Goal: Check status: Check status

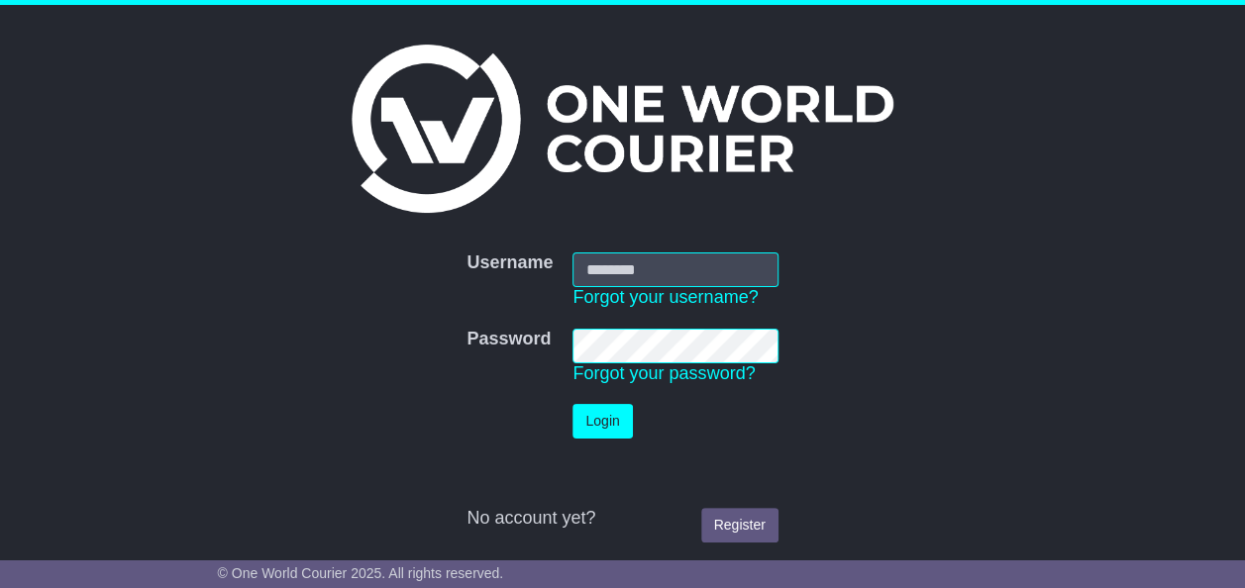
type input "**********"
click at [596, 415] on button "Login" at bounding box center [602, 421] width 59 height 35
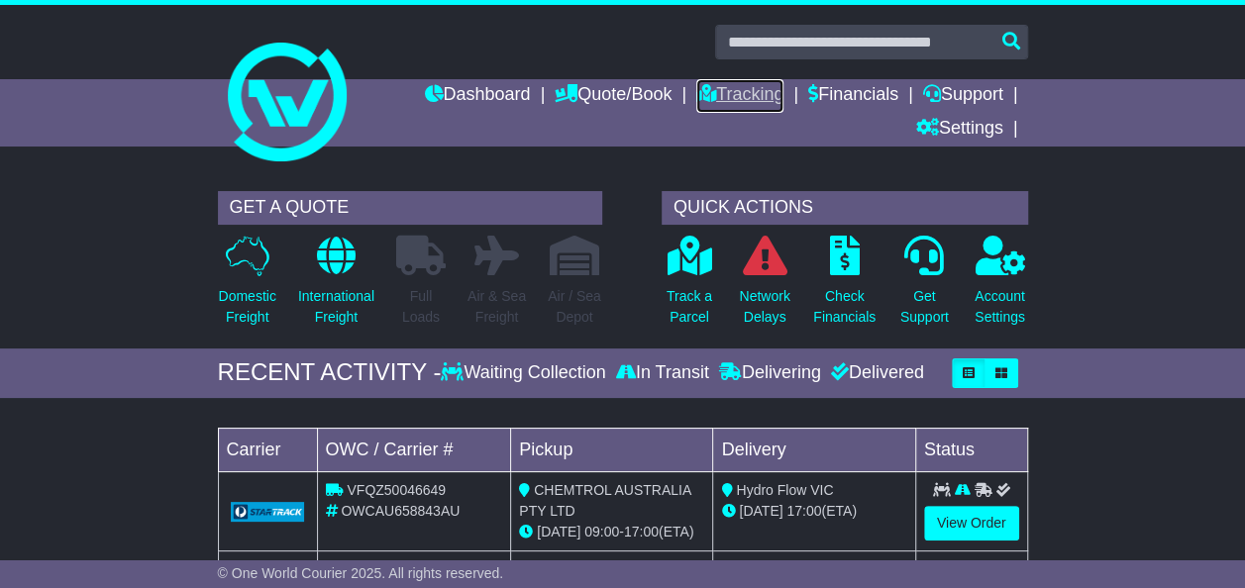
click at [735, 95] on link "Tracking" at bounding box center [739, 96] width 87 height 34
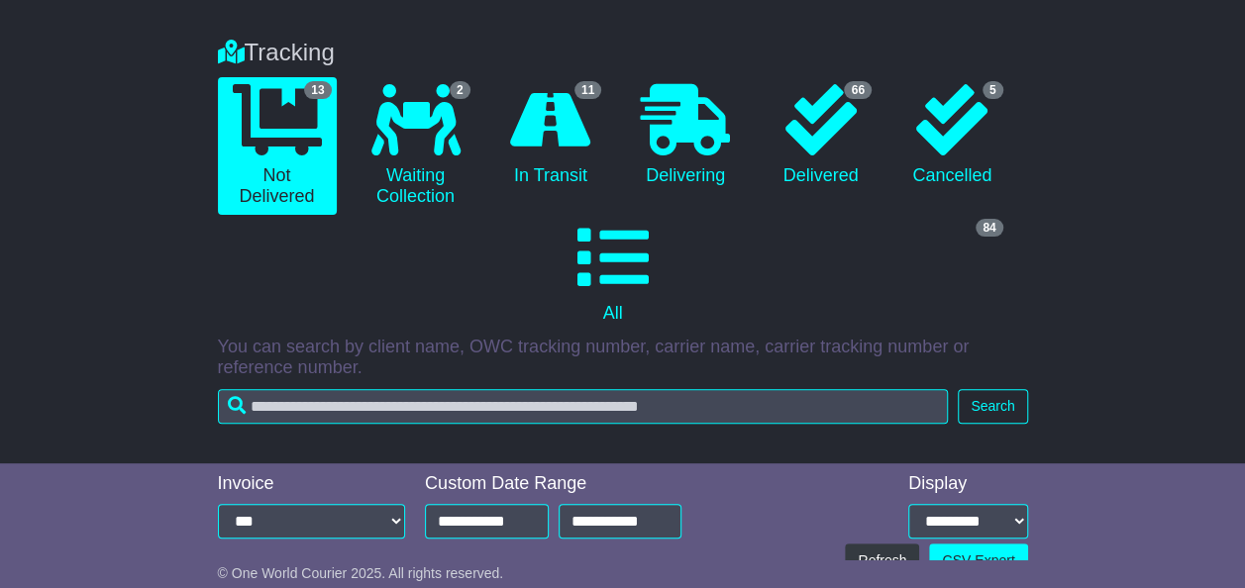
scroll to position [165, 0]
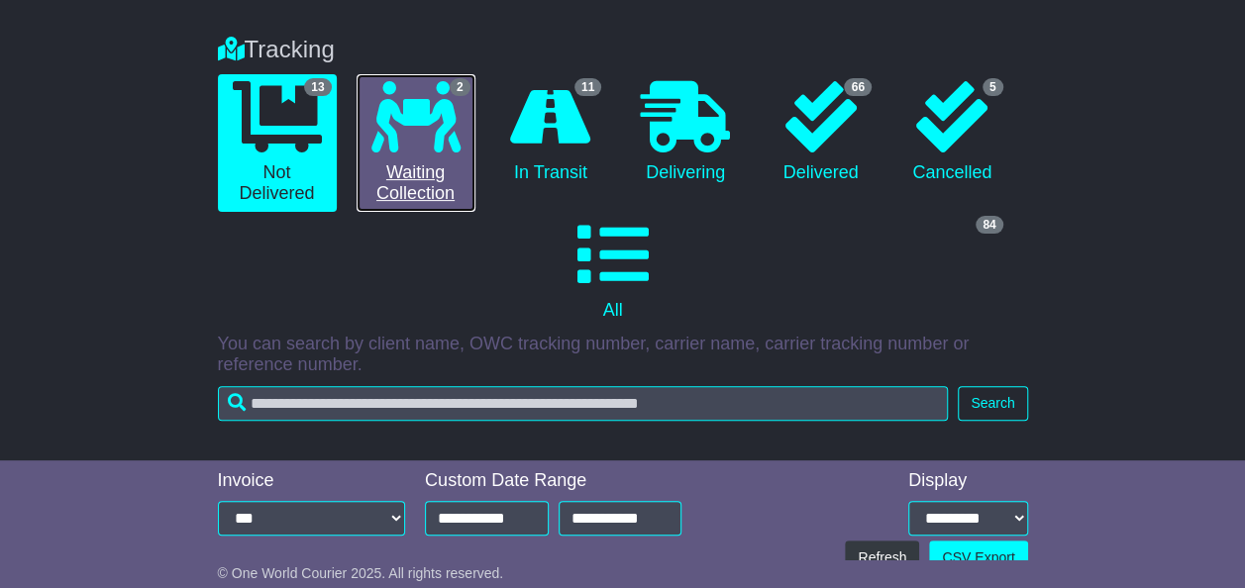
click at [435, 147] on icon at bounding box center [416, 116] width 89 height 71
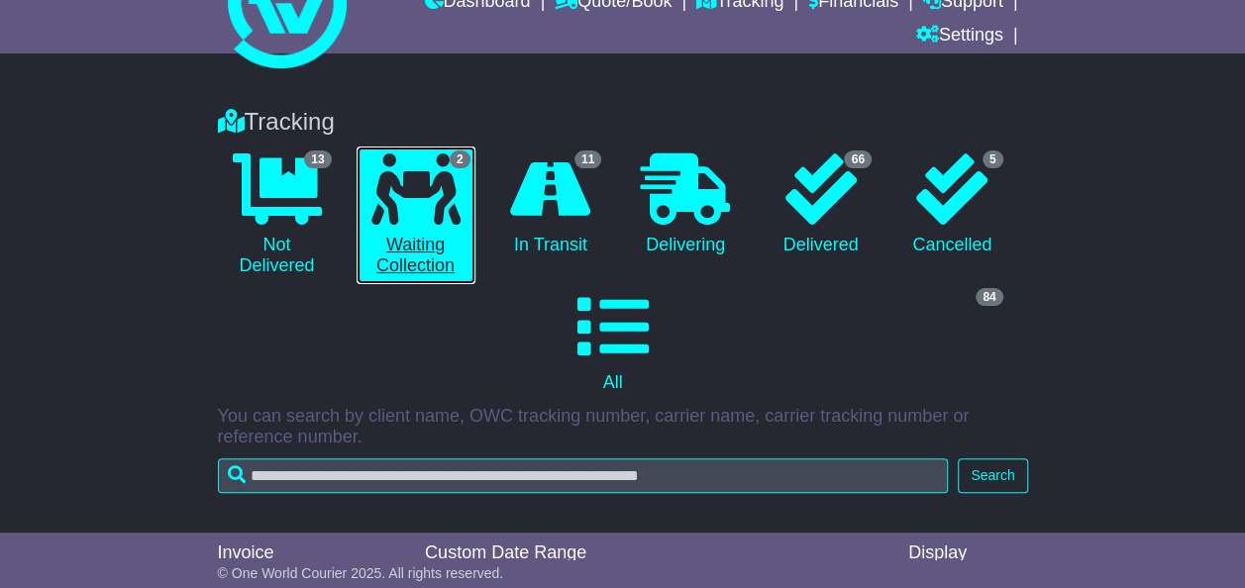
scroll to position [86, 0]
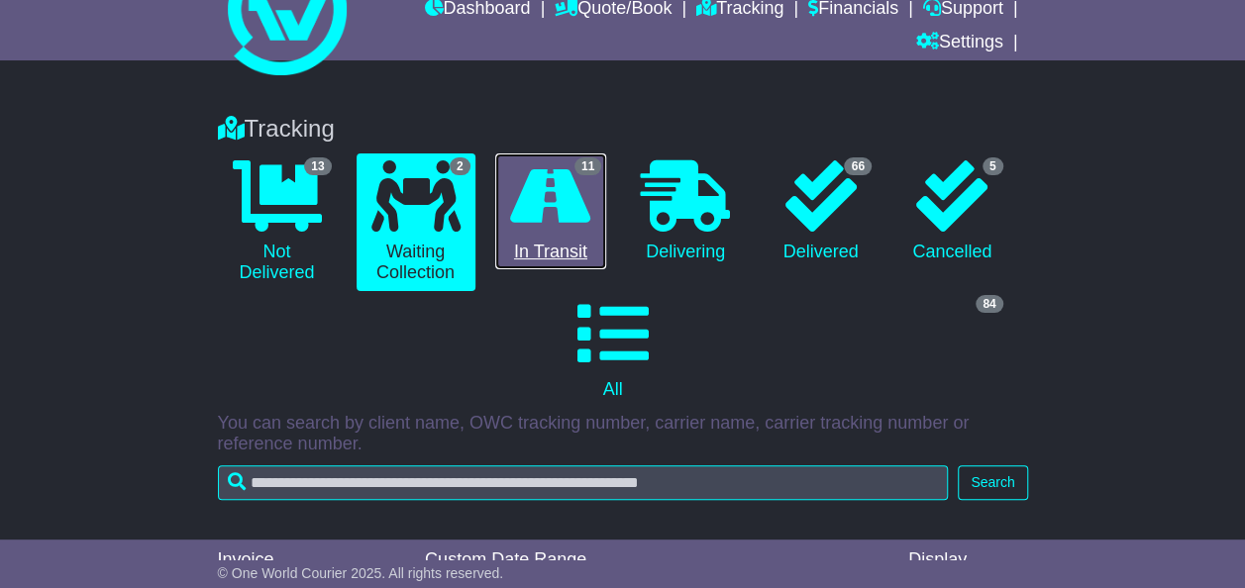
click at [556, 195] on icon at bounding box center [550, 195] width 80 height 71
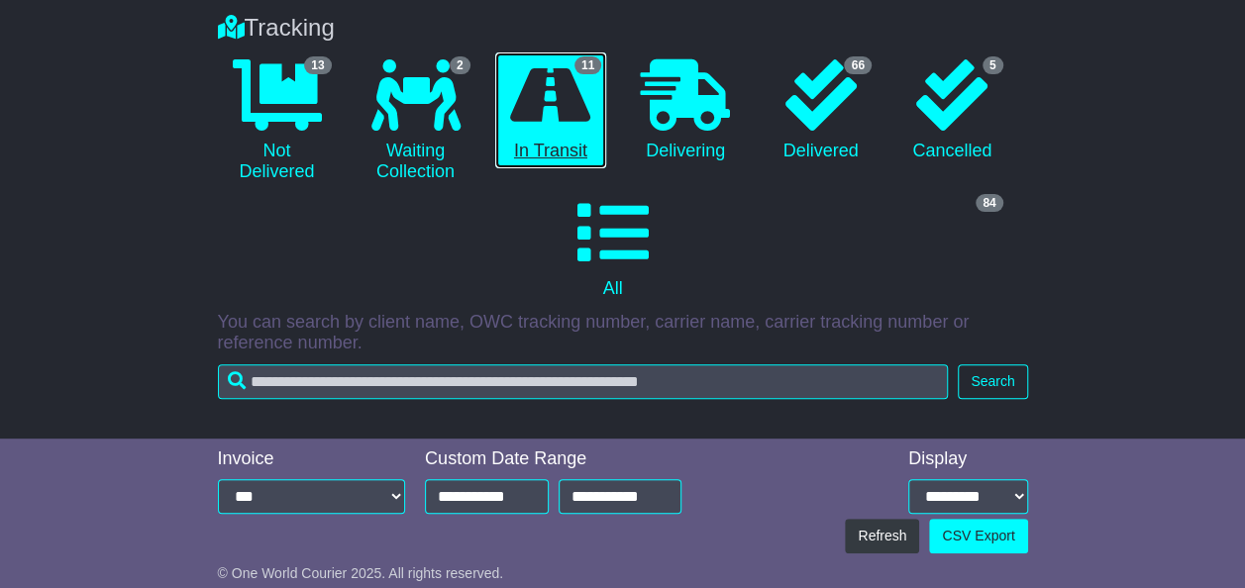
scroll to position [0, 0]
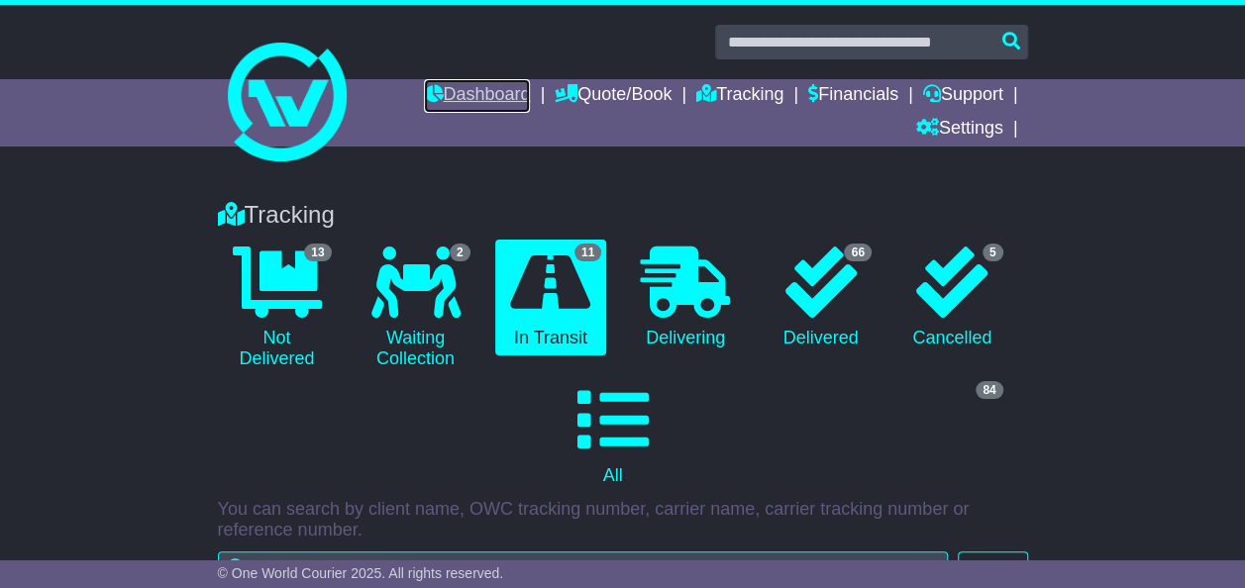
click at [483, 85] on link "Dashboard" at bounding box center [477, 96] width 106 height 34
